Goal: Task Accomplishment & Management: Complete application form

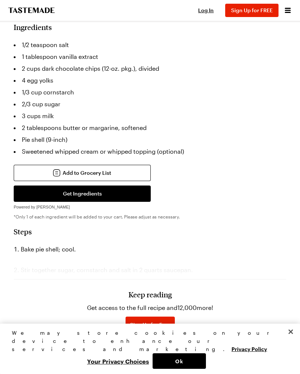
scroll to position [437, 0]
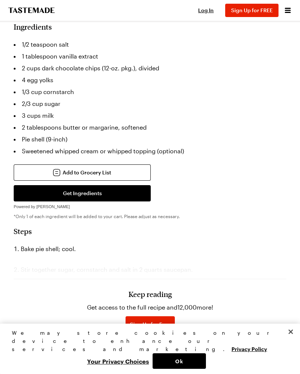
click at [152, 299] on h3 "Keep reading" at bounding box center [150, 294] width 43 height 9
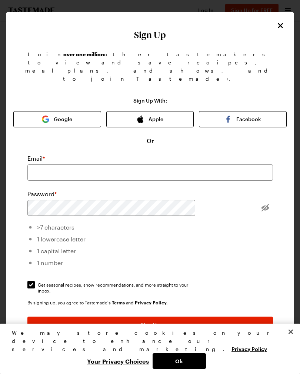
click at [285, 24] on icon "Close" at bounding box center [280, 25] width 9 height 9
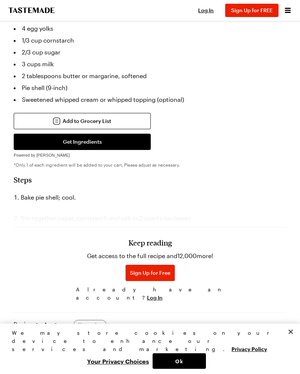
scroll to position [489, 0]
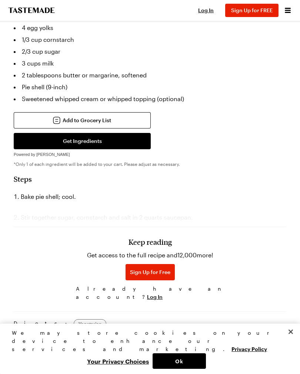
click at [152, 276] on span "Sign Up for Free" at bounding box center [150, 272] width 40 height 7
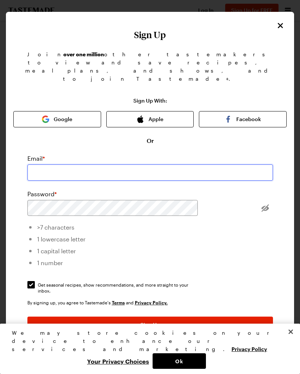
click at [90, 165] on input "email" at bounding box center [150, 173] width 246 height 16
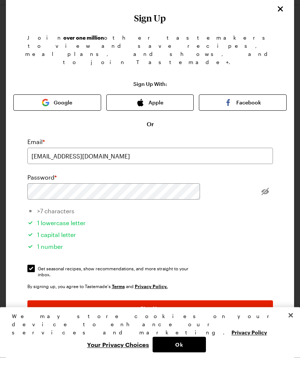
click at [248, 111] on button "Facebook" at bounding box center [243, 119] width 88 height 16
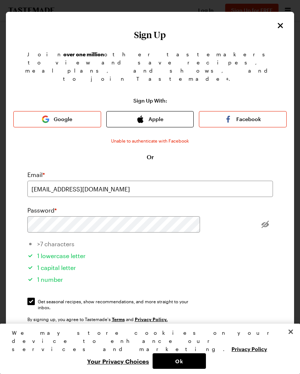
click at [151, 338] on span "Sign Up" at bounding box center [151, 341] width 20 height 7
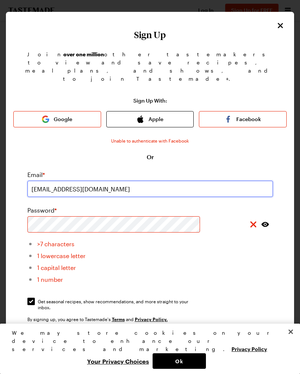
click at [143, 181] on input "[EMAIL_ADDRESS][DOMAIN_NAME]" at bounding box center [150, 189] width 246 height 16
type input "j"
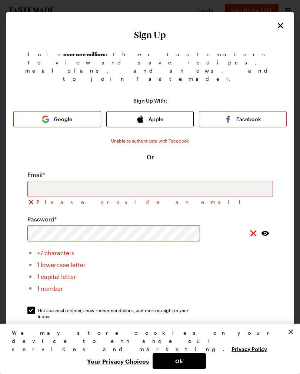
click at [242, 111] on button "Facebook" at bounding box center [243, 119] width 88 height 16
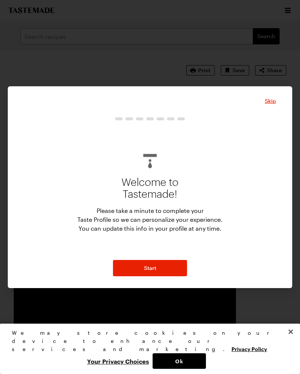
click at [278, 99] on div "Skip Welcome to Tastemade! Please take a minute to complete your Taste Profile …" at bounding box center [150, 187] width 285 height 202
click at [272, 104] on span "Skip" at bounding box center [270, 101] width 11 height 7
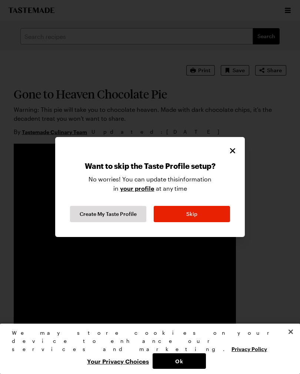
click at [194, 217] on span "Skip" at bounding box center [191, 214] width 11 height 7
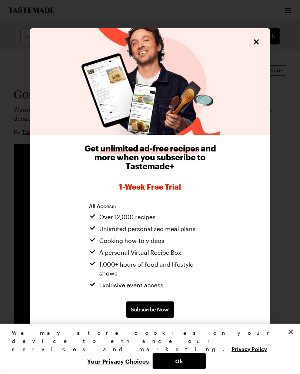
click at [261, 46] on icon "Close" at bounding box center [256, 41] width 9 height 9
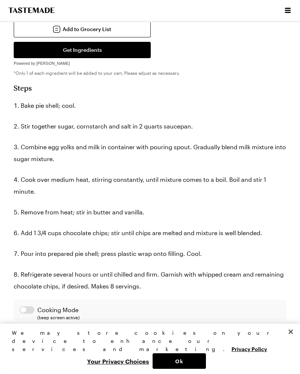
scroll to position [579, 0]
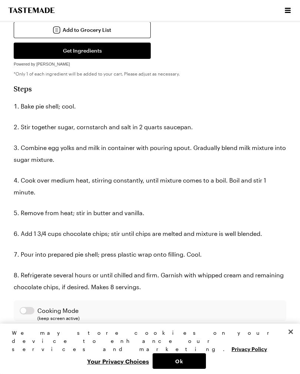
type textarea "x"
